Goal: Information Seeking & Learning: Learn about a topic

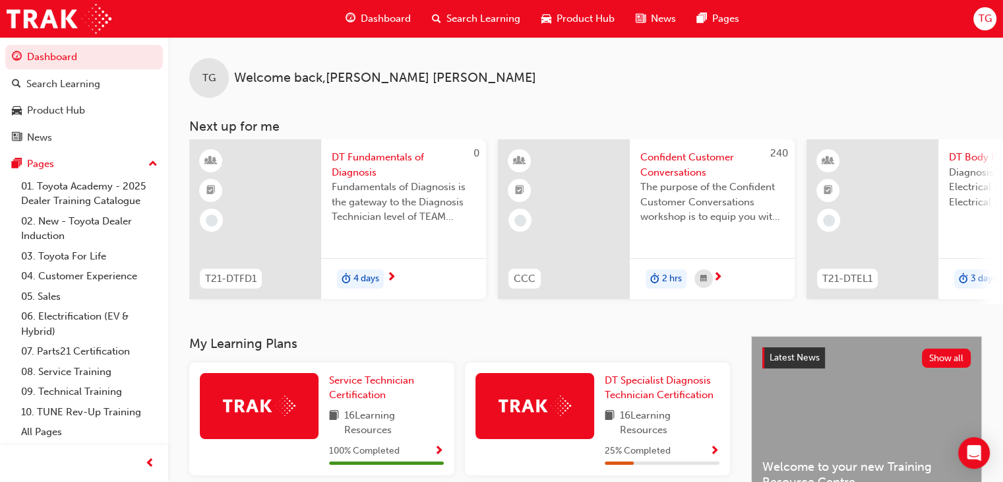
click at [667, 152] on span "Confident Customer Conversations" at bounding box center [713, 165] width 144 height 30
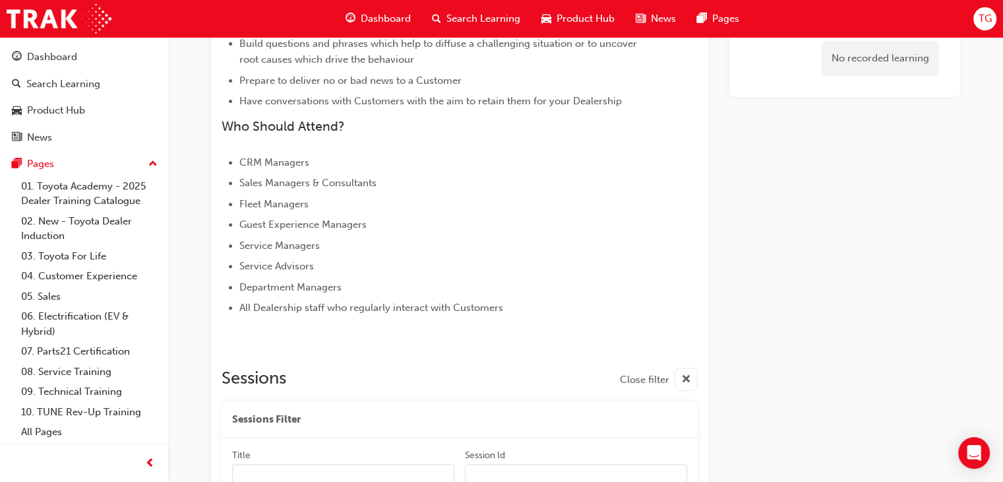
scroll to position [496, 0]
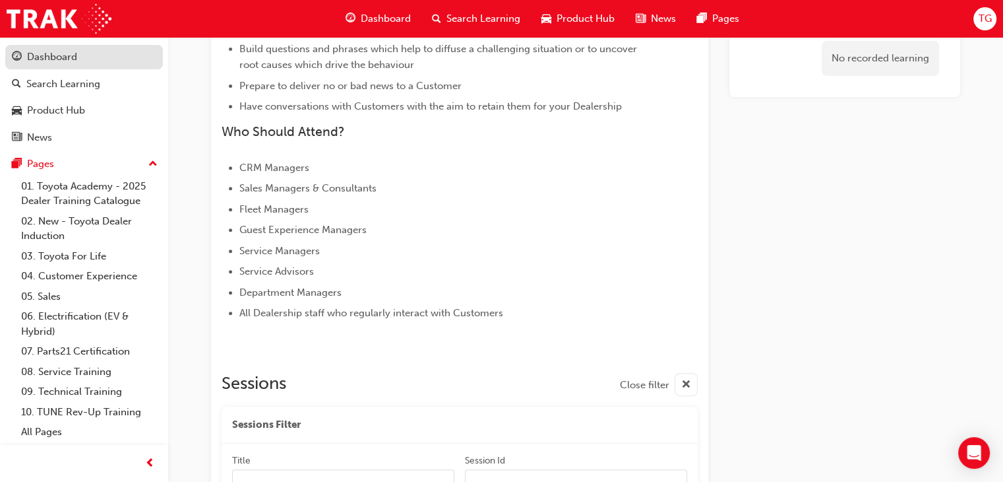
click at [44, 53] on div "Dashboard" at bounding box center [52, 56] width 50 height 15
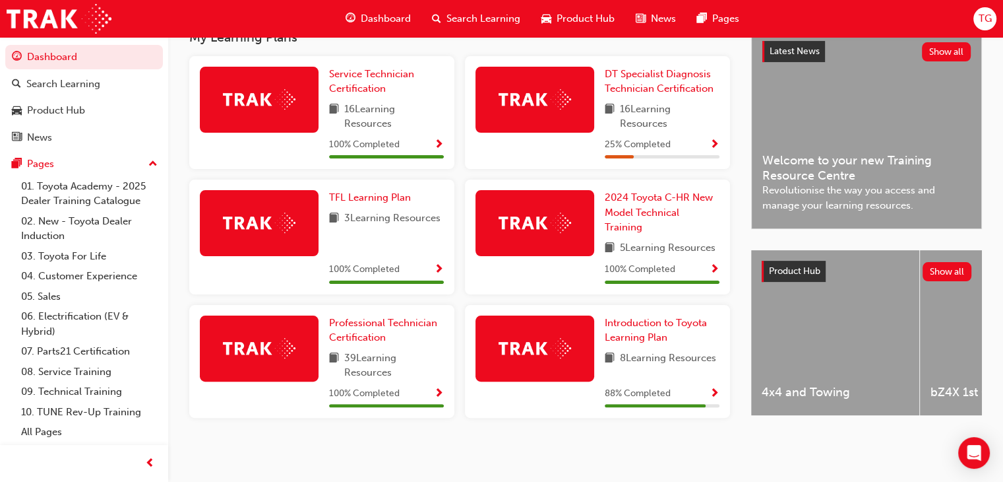
scroll to position [312, 0]
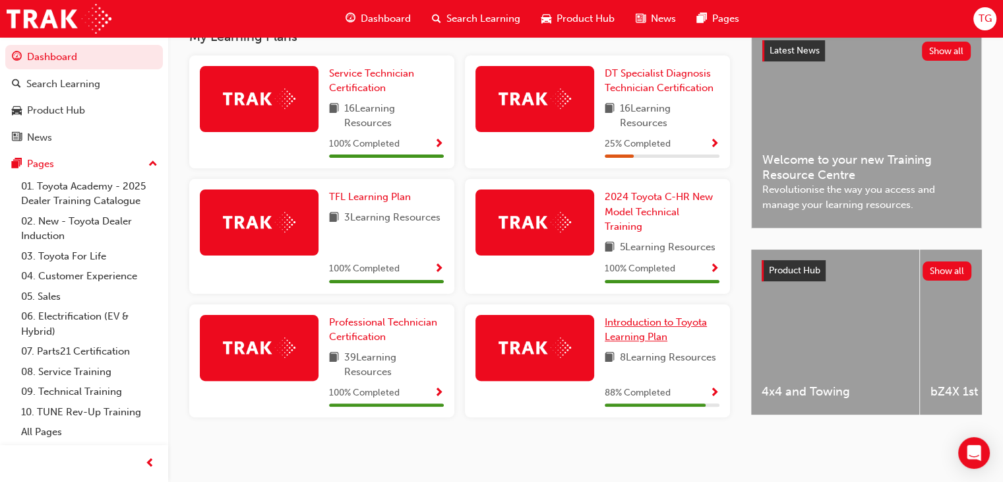
click at [654, 338] on span "Introduction to Toyota Learning Plan" at bounding box center [656, 329] width 102 height 27
